Goal: Task Accomplishment & Management: Manage account settings

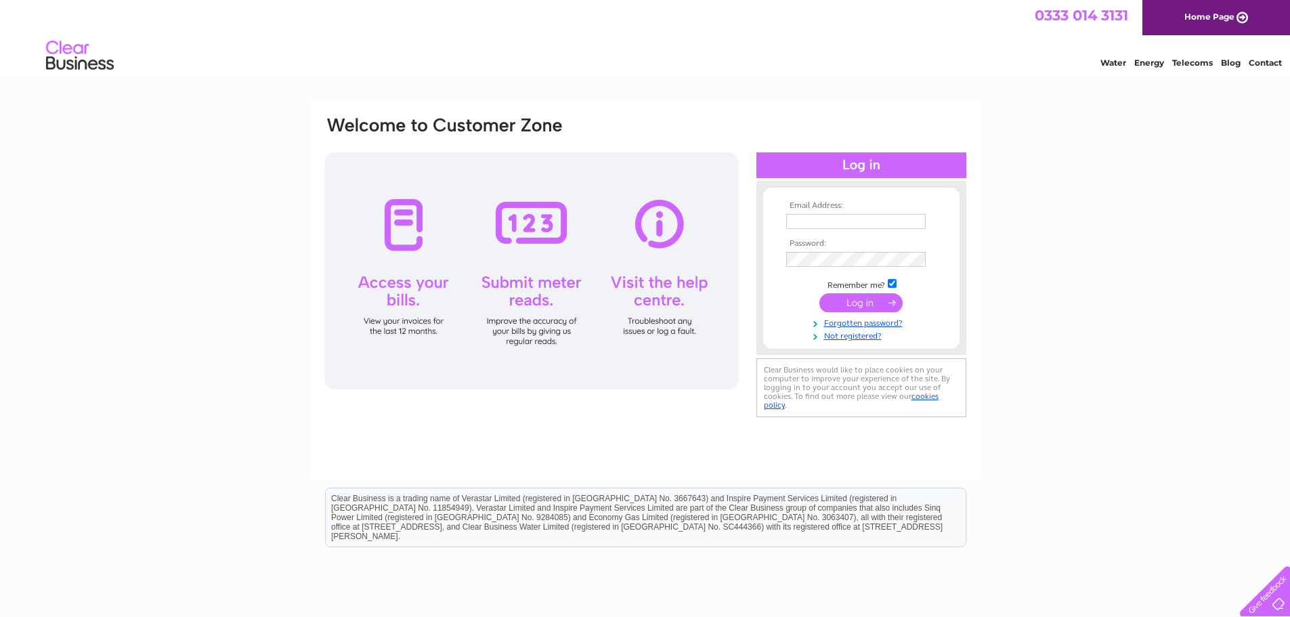
type input "sales@limefrogbathrooms.com"
click at [867, 303] on input "submit" at bounding box center [860, 302] width 83 height 19
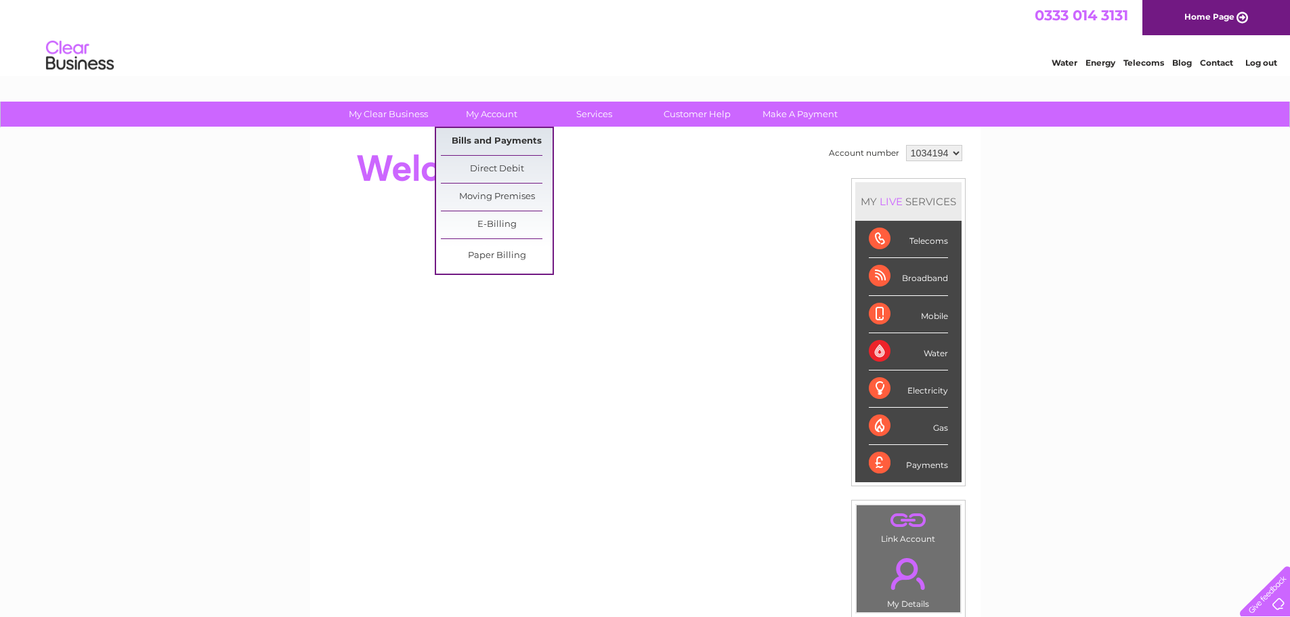
click at [489, 135] on link "Bills and Payments" at bounding box center [497, 141] width 112 height 27
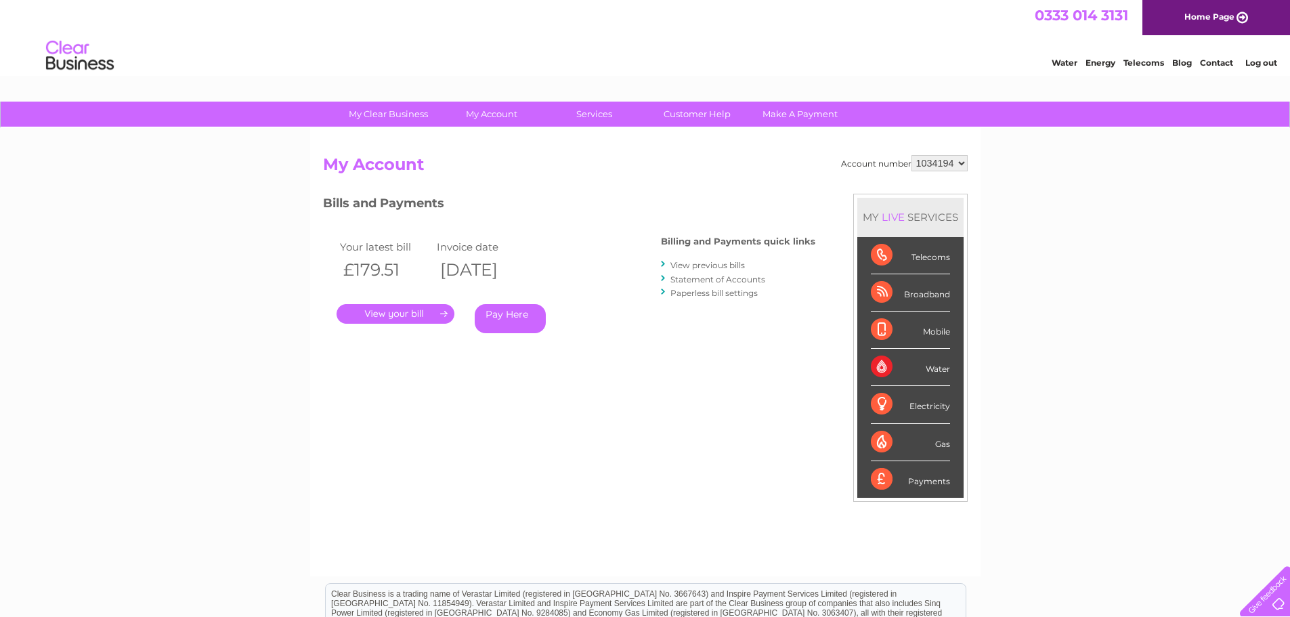
click at [399, 311] on link "." at bounding box center [395, 314] width 118 height 20
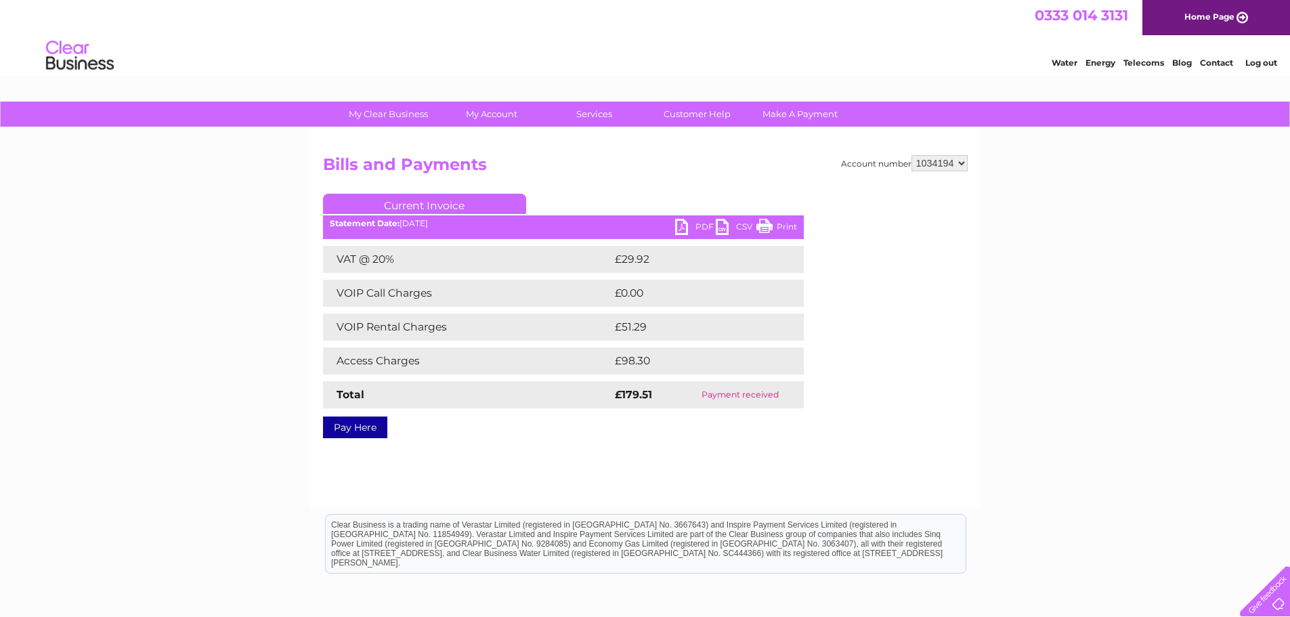
click at [680, 225] on link "PDF" at bounding box center [695, 229] width 41 height 20
click at [595, 168] on h2 "Bills and Payments" at bounding box center [645, 168] width 645 height 26
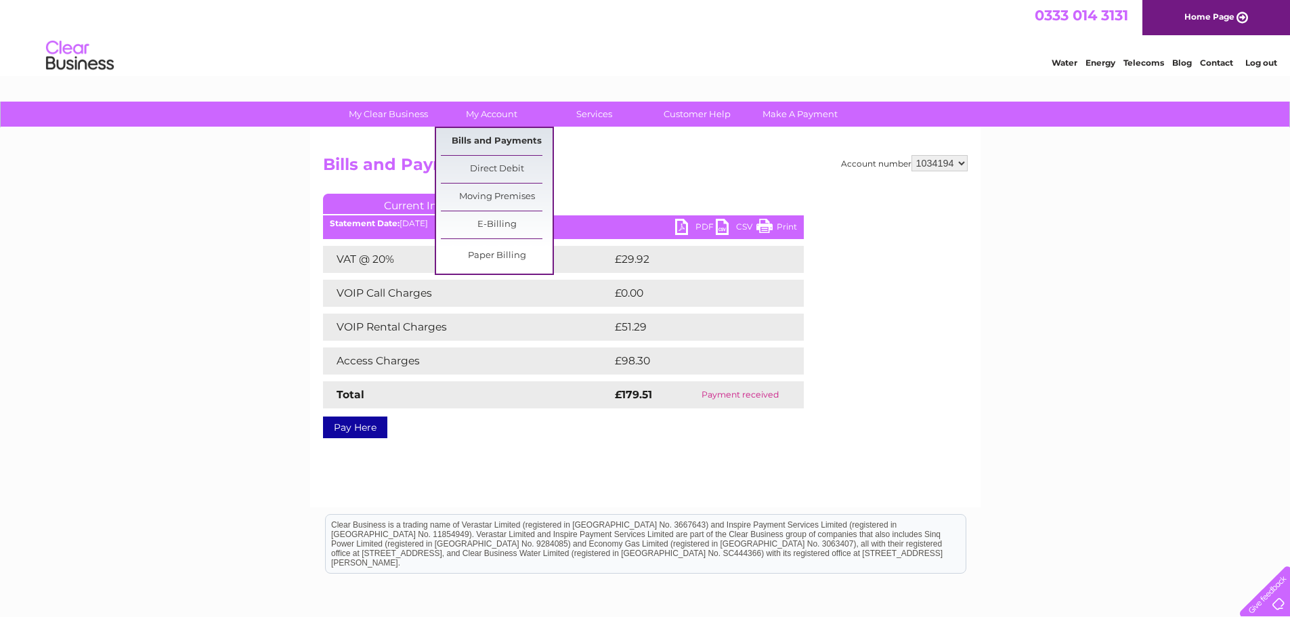
click at [493, 140] on link "Bills and Payments" at bounding box center [497, 141] width 112 height 27
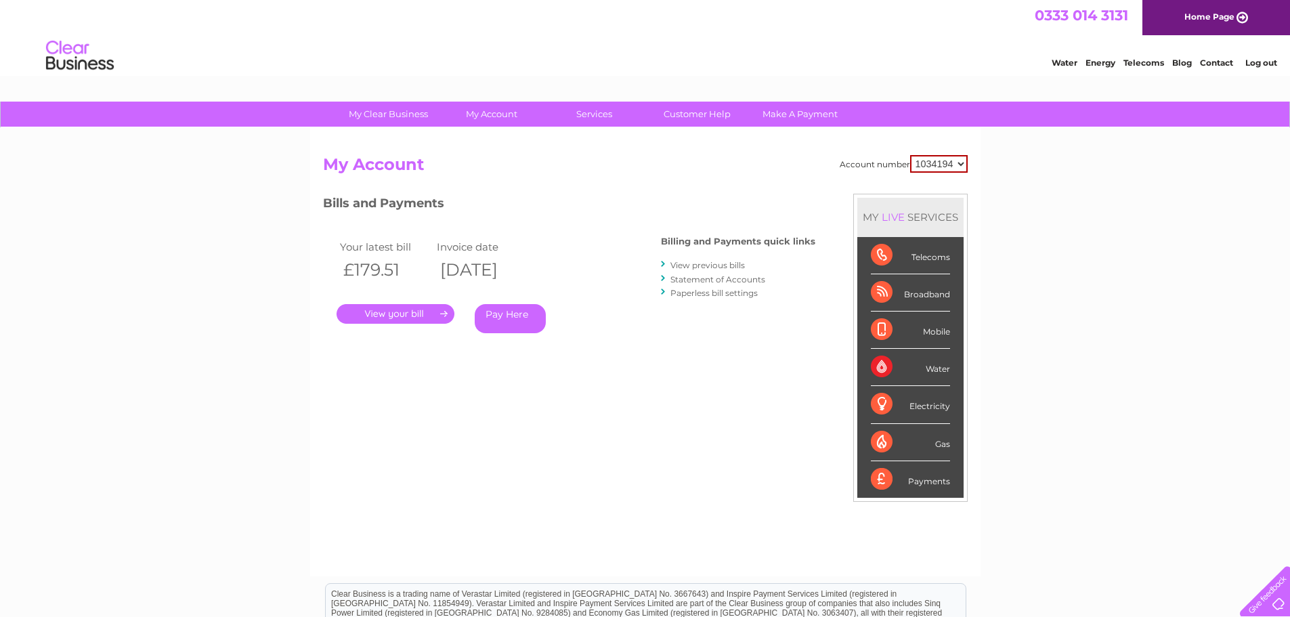
click at [686, 265] on link "View previous bills" at bounding box center [707, 265] width 74 height 10
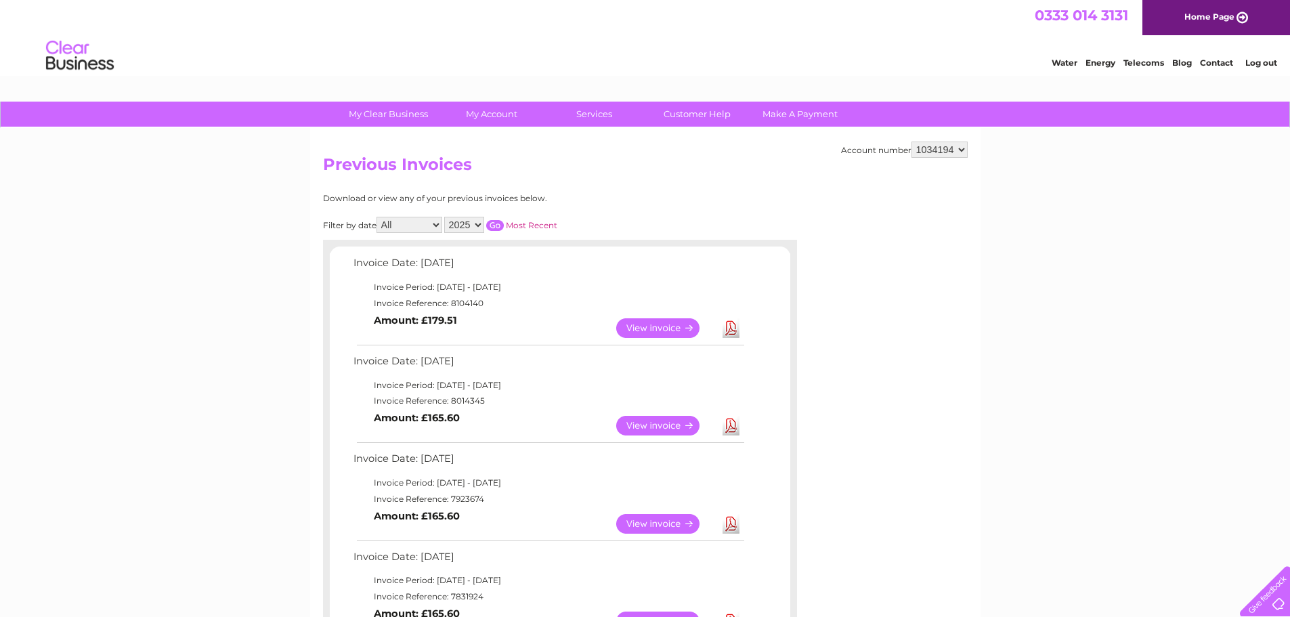
click at [1263, 64] on link "Log out" at bounding box center [1261, 63] width 32 height 10
